Goal: Find specific page/section: Find specific page/section

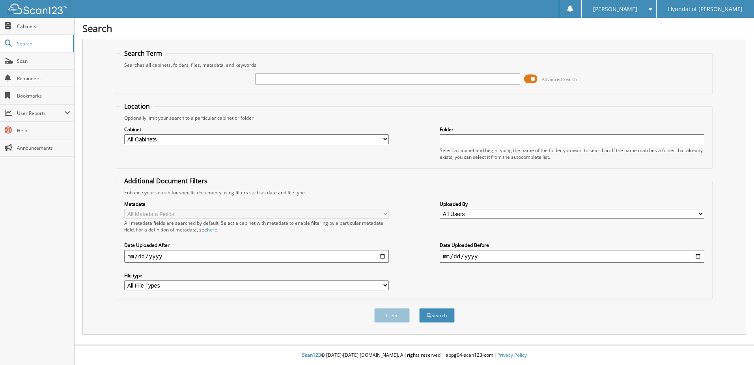
click at [288, 83] on input "text" at bounding box center [388, 79] width 265 height 12
click at [339, 86] on div "Advanced Search" at bounding box center [414, 78] width 588 height 21
click at [340, 80] on input "text" at bounding box center [388, 79] width 265 height 12
type input "560215"
click at [419, 308] on button "Search" at bounding box center [437, 315] width 36 height 15
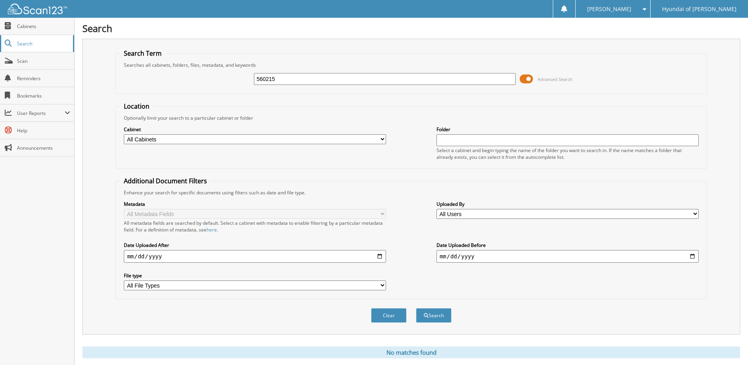
click at [29, 40] on span "Search" at bounding box center [43, 43] width 52 height 7
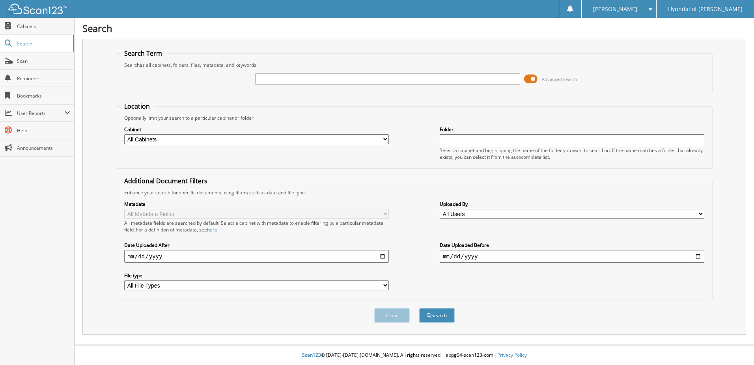
click at [309, 80] on input "text" at bounding box center [388, 79] width 265 height 12
type input "560215"
click at [419, 308] on button "Search" at bounding box center [437, 315] width 36 height 15
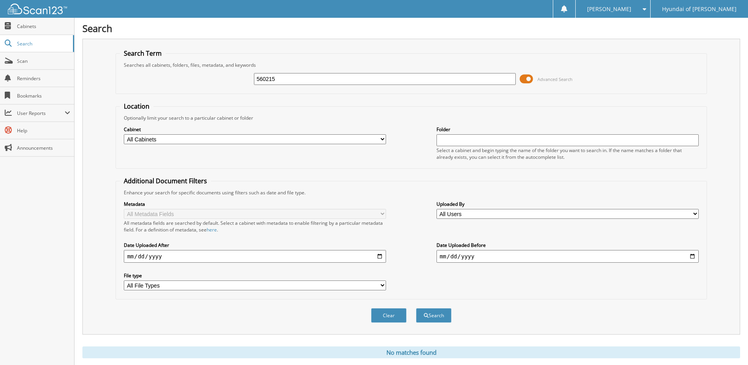
click at [202, 84] on div "560215 Advanced Search" at bounding box center [411, 78] width 583 height 21
drag, startPoint x: 287, startPoint y: 80, endPoint x: 65, endPoint y: 64, distance: 222.8
click at [67, 64] on body "TAZZ H. Settings Logout Hyundai of Everett Close Cabinets Search Scan" at bounding box center [374, 192] width 748 height 385
type input "5559802"
click at [416, 308] on button "Search" at bounding box center [434, 315] width 36 height 15
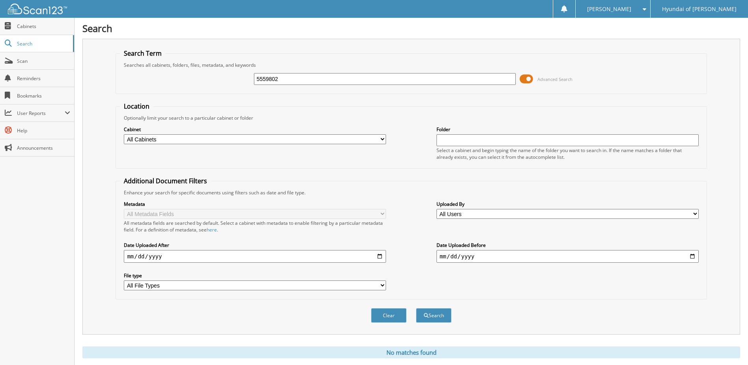
click at [292, 82] on input "5559802" at bounding box center [385, 79] width 262 height 12
type input "555982"
click at [416, 308] on button "Search" at bounding box center [434, 315] width 36 height 15
drag, startPoint x: 290, startPoint y: 74, endPoint x: 133, endPoint y: 55, distance: 157.8
click at [135, 55] on fieldset "Search Term Searches all cabinets, folders, files, metadata, and keywords 55598…" at bounding box center [411, 71] width 591 height 45
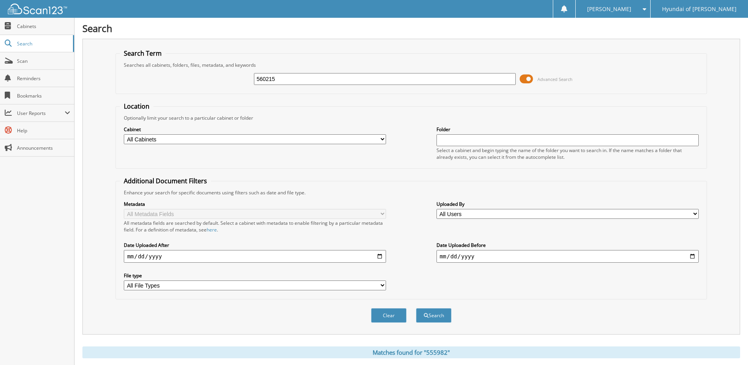
type input "560215"
click at [416, 308] on button "Search" at bounding box center [434, 315] width 36 height 15
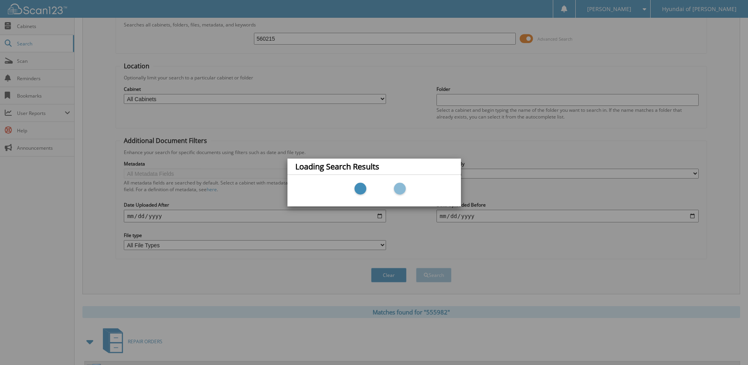
scroll to position [77, 0]
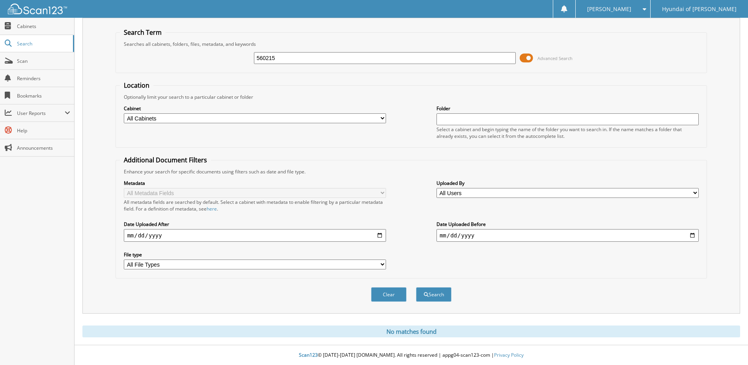
scroll to position [21, 0]
drag, startPoint x: 288, startPoint y: 57, endPoint x: 52, endPoint y: 35, distance: 236.6
click at [56, 36] on body "[PERSON_NAME] Settings Logout Hyundai of [PERSON_NAME] Close Cabinets Search Sc…" at bounding box center [374, 171] width 748 height 385
click at [155, 140] on div "Cabinet All Cabinets GENESIS STREET BUYS HYUNDAI STREET BUYS REPAIR ORDERS REPA…" at bounding box center [411, 121] width 583 height 43
drag, startPoint x: 305, startPoint y: 59, endPoint x: -7, endPoint y: 31, distance: 313.3
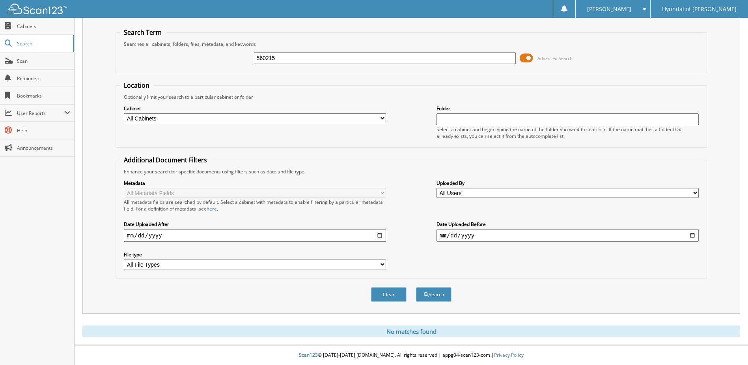
click at [0, 31] on html "TAZZ H. Settings Logout Hyundai of Everett Close Cabinets Search" at bounding box center [374, 171] width 748 height 385
type input "555982"
click at [416, 287] on button "Search" at bounding box center [434, 294] width 36 height 15
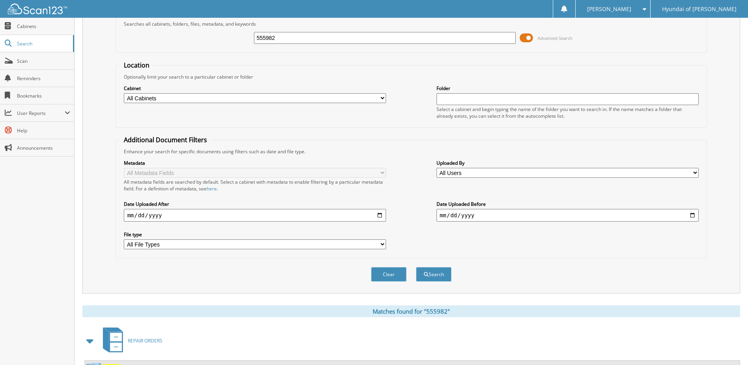
scroll to position [77, 0]
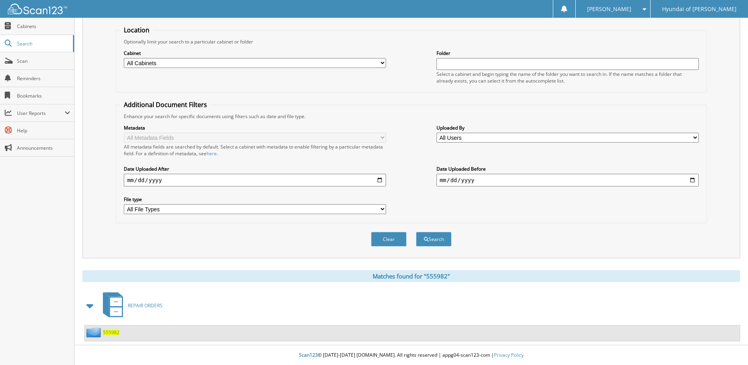
click at [104, 330] on span "555982" at bounding box center [111, 332] width 17 height 7
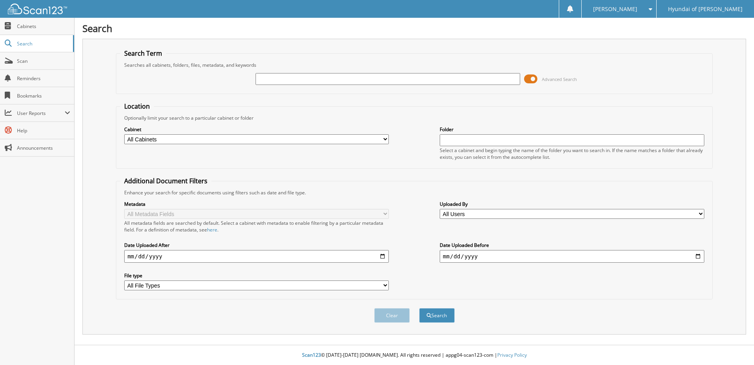
drag, startPoint x: 318, startPoint y: 83, endPoint x: 320, endPoint y: 80, distance: 4.1
click at [318, 83] on input "text" at bounding box center [388, 79] width 265 height 12
type input "560110"
click at [419, 308] on button "Search" at bounding box center [437, 315] width 36 height 15
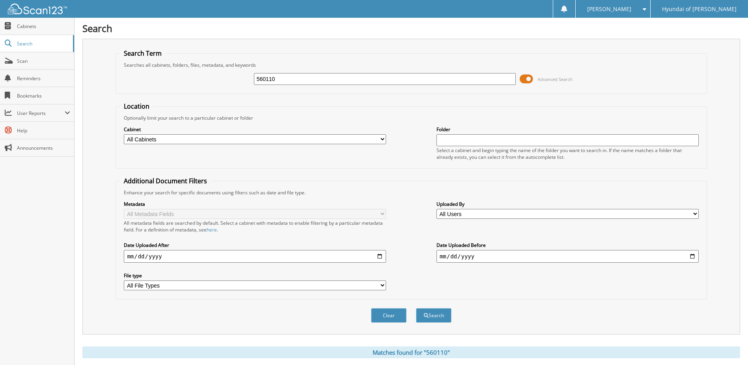
scroll to position [77, 0]
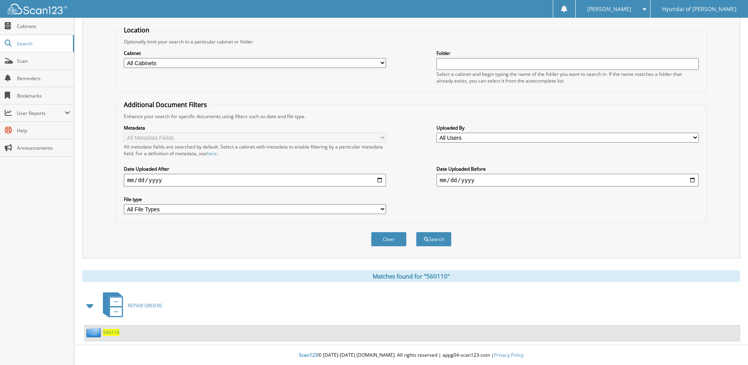
click at [113, 333] on span "560110" at bounding box center [111, 332] width 17 height 7
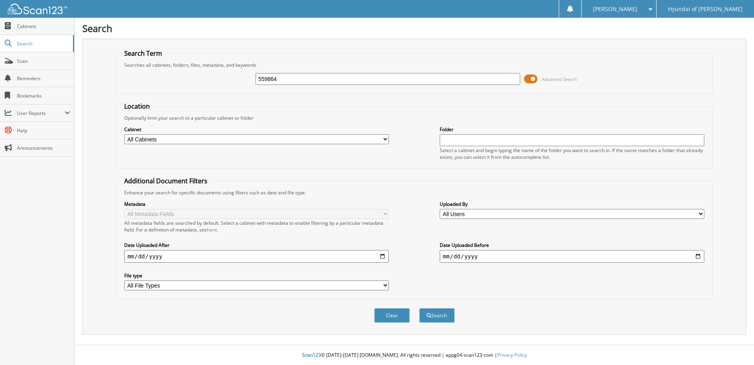
type input "559864"
click at [419, 308] on button "Search" at bounding box center [437, 315] width 36 height 15
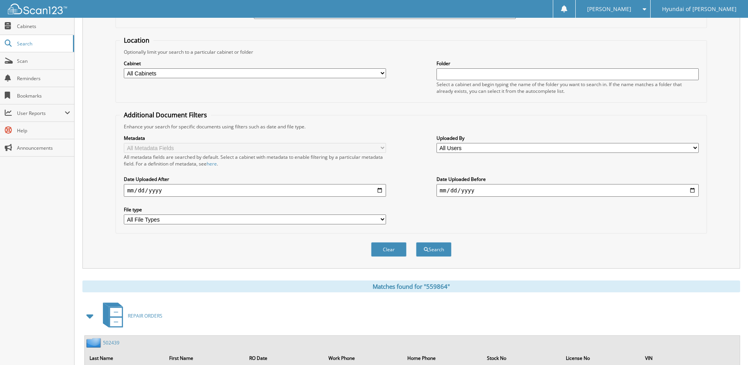
scroll to position [128, 0]
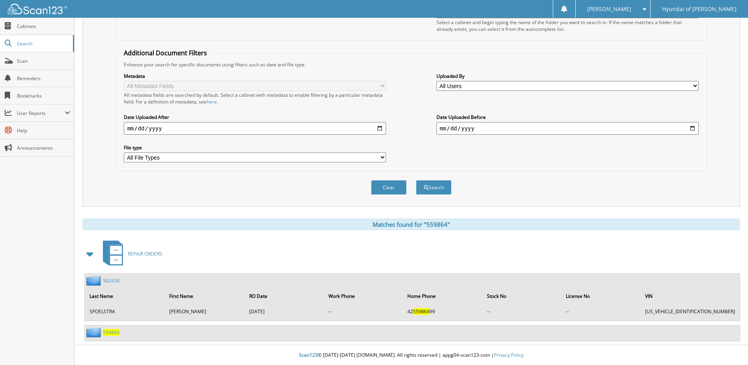
click at [112, 330] on span "559864" at bounding box center [111, 332] width 17 height 7
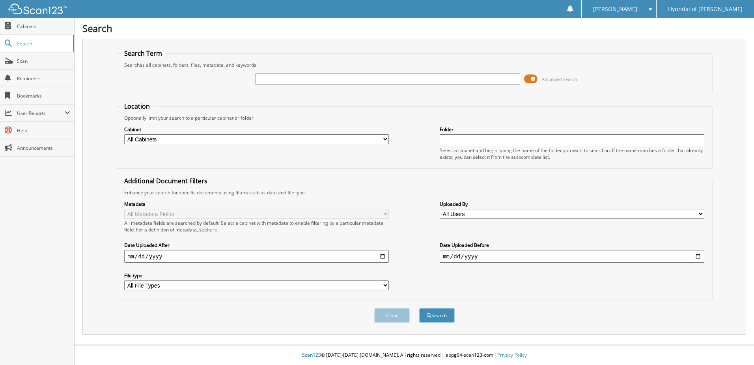
drag, startPoint x: 281, startPoint y: 77, endPoint x: 285, endPoint y: 74, distance: 4.8
click at [281, 77] on input "text" at bounding box center [388, 79] width 265 height 12
type input "559668"
click at [419, 308] on button "Search" at bounding box center [437, 315] width 36 height 15
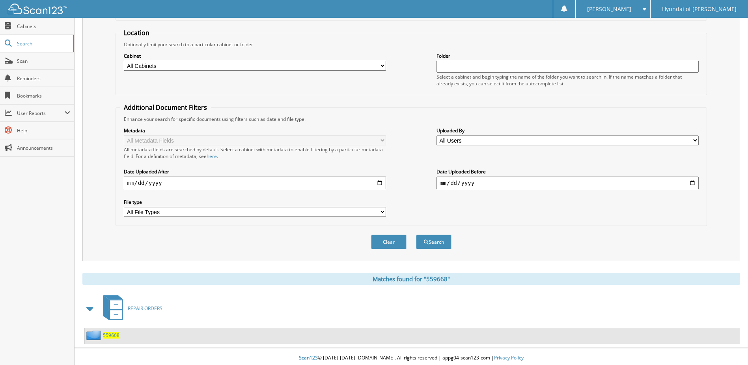
scroll to position [77, 0]
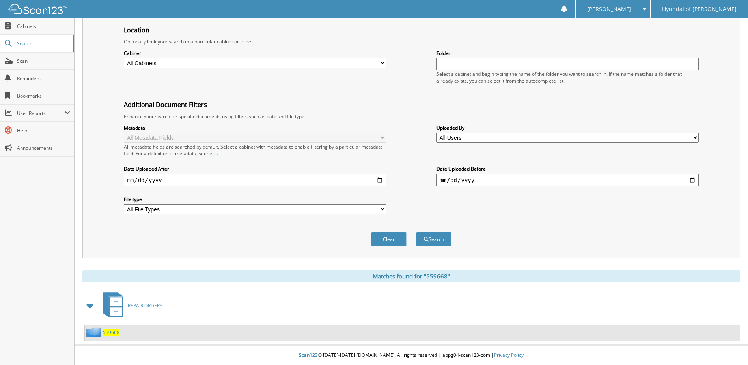
click at [111, 333] on span "559668" at bounding box center [111, 332] width 17 height 7
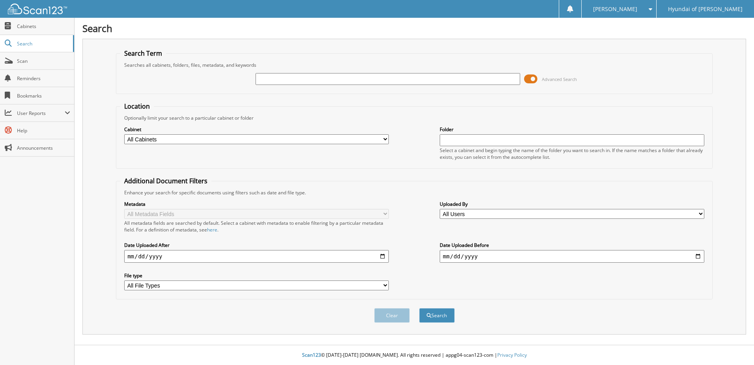
drag, startPoint x: 358, startPoint y: 79, endPoint x: 362, endPoint y: 75, distance: 5.9
click at [358, 79] on input "text" at bounding box center [388, 79] width 265 height 12
type input "559688"
click at [419, 308] on button "Search" at bounding box center [437, 315] width 36 height 15
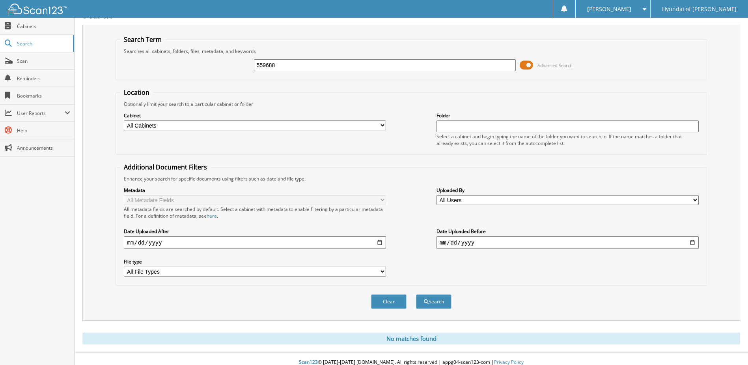
scroll to position [21, 0]
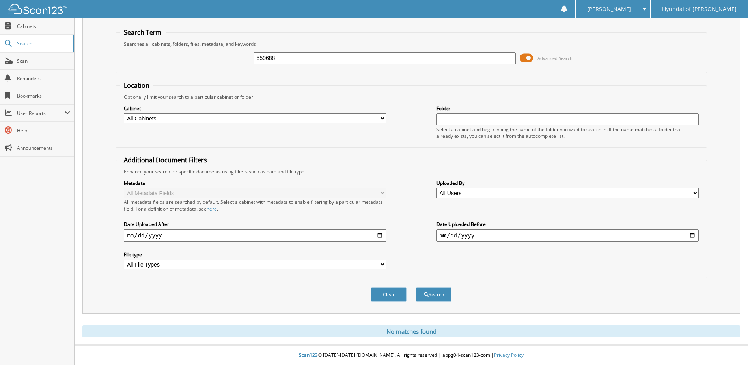
drag, startPoint x: 298, startPoint y: 56, endPoint x: 99, endPoint y: 24, distance: 201.9
click at [99, 24] on div "Search Term Searches all cabinets, folders, files, metadata, and keywords 55968…" at bounding box center [411, 166] width 658 height 296
type input "559450"
click at [416, 287] on button "Search" at bounding box center [434, 294] width 36 height 15
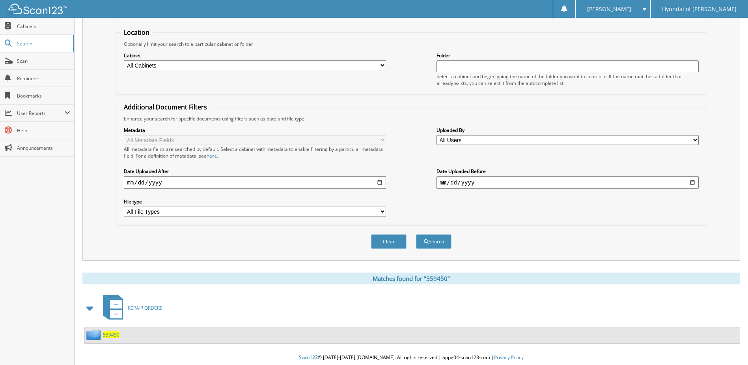
scroll to position [77, 0]
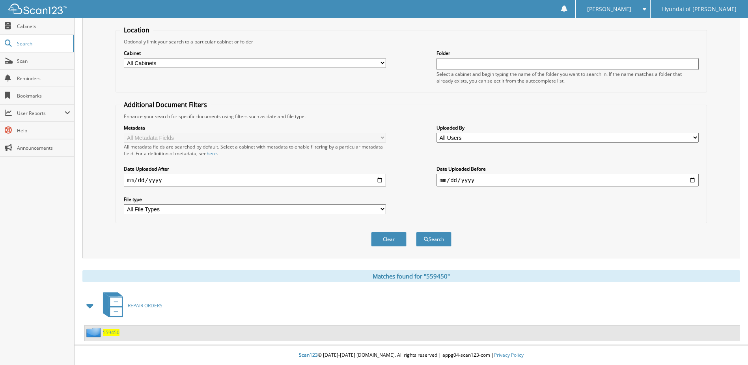
click at [112, 333] on span "559450" at bounding box center [111, 332] width 17 height 7
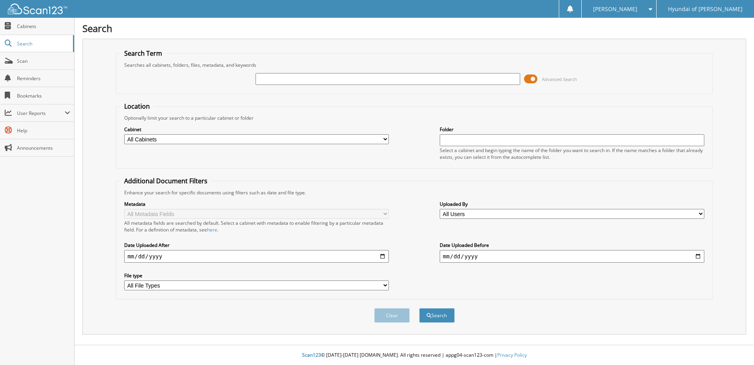
click at [274, 79] on input "text" at bounding box center [388, 79] width 265 height 12
type input "560461"
click at [419, 308] on button "Search" at bounding box center [437, 315] width 36 height 15
